Goal: Navigation & Orientation: Go to known website

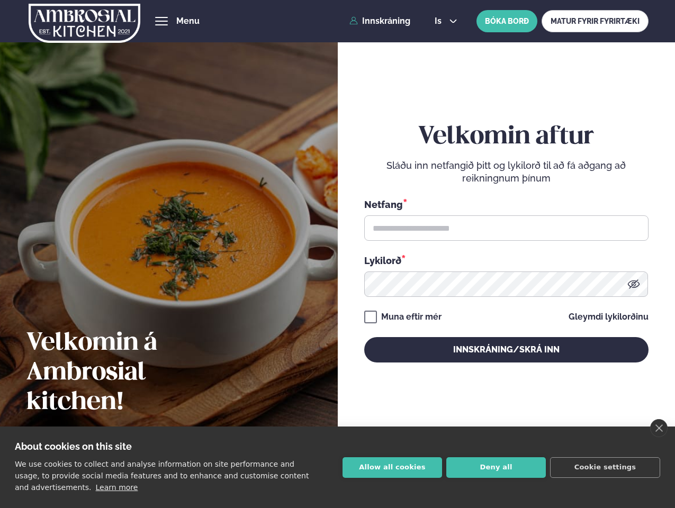
click at [659, 428] on link "close" at bounding box center [658, 428] width 17 height 18
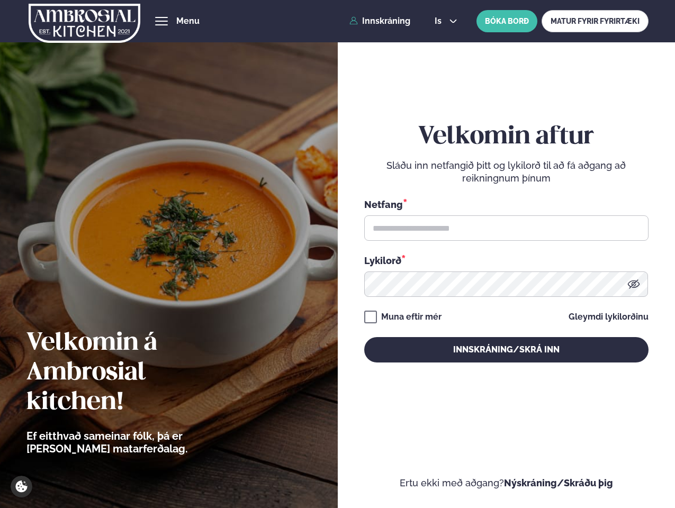
click at [392, 468] on div "Velkomin aftur Sláðu inn netfangið þitt og lykilorð til að fá aðgang að reiknin…" at bounding box center [506, 242] width 284 height 452
click at [496, 468] on div "Velkomin aftur Sláðu inn netfangið þitt og lykilorð til að fá aðgang að reiknin…" at bounding box center [506, 242] width 284 height 452
click at [605, 468] on div "Velkomin aftur Sláðu inn netfangið þitt og lykilorð til að fá aðgang að reiknin…" at bounding box center [506, 242] width 284 height 452
click at [161, 21] on span "hamburger" at bounding box center [162, 21] width 10 height 10
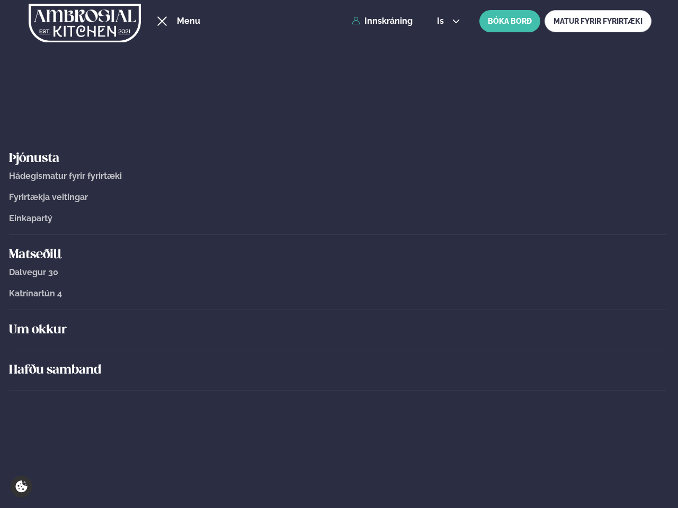
click at [445, 21] on span "is" at bounding box center [442, 21] width 10 height 8
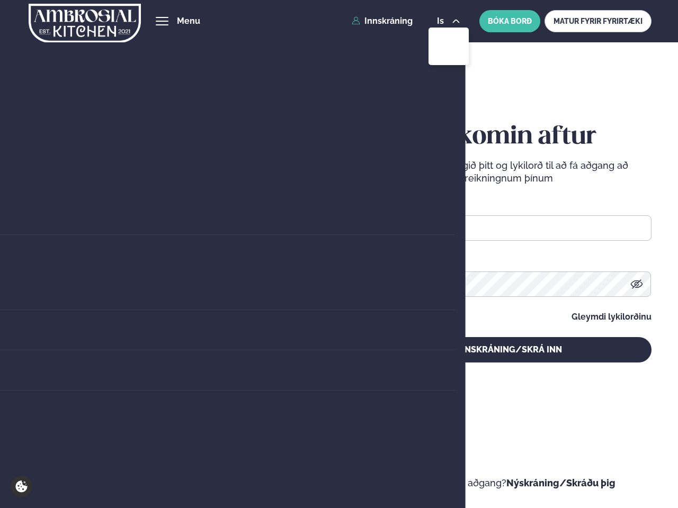
click at [634, 284] on icon at bounding box center [636, 284] width 12 height 9
